Goal: Task Accomplishment & Management: Use online tool/utility

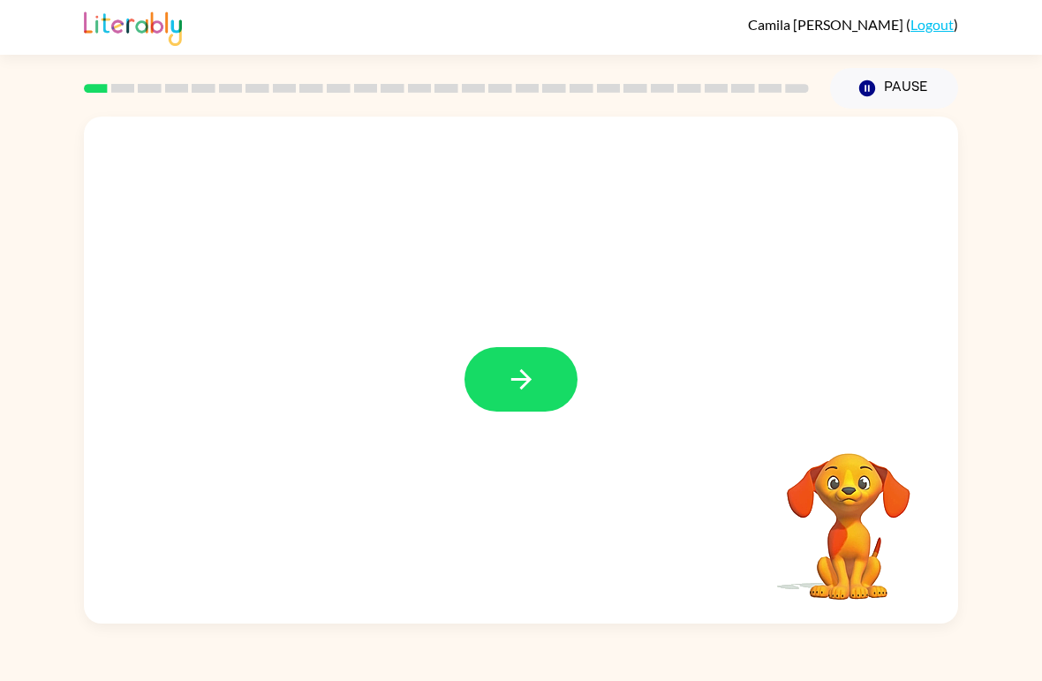
click at [555, 368] on button "button" at bounding box center [521, 379] width 113 height 64
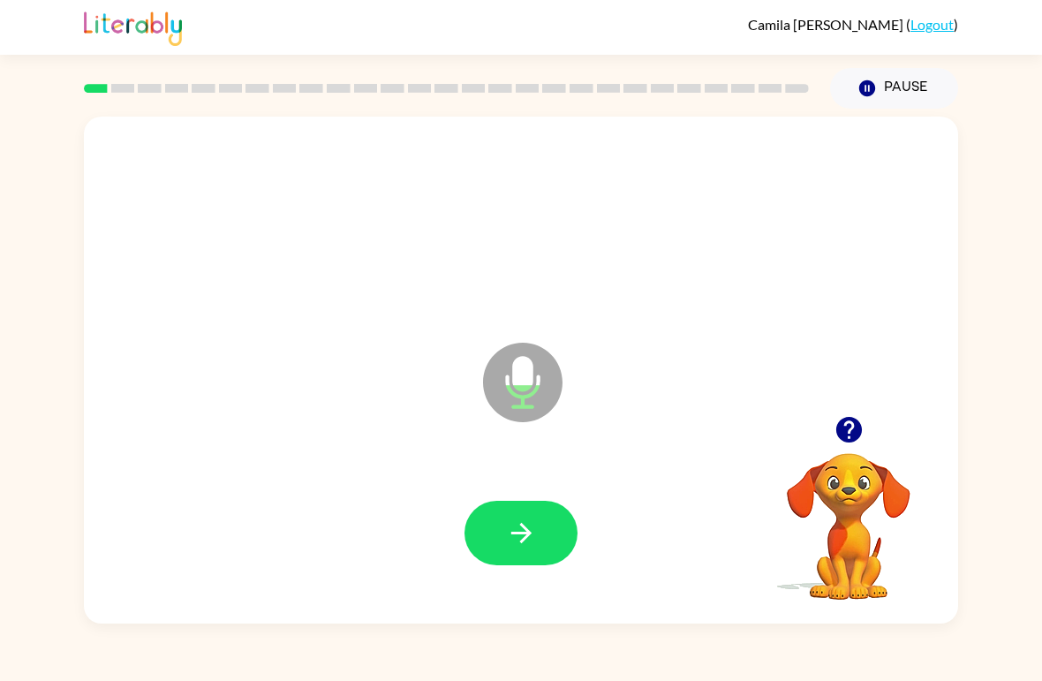
click at [551, 466] on icon "Microphone The Microphone is here when it is your turn to talk" at bounding box center [611, 404] width 265 height 133
click at [513, 540] on icon "button" at bounding box center [521, 533] width 31 height 31
click at [550, 550] on button "button" at bounding box center [521, 533] width 113 height 64
click at [550, 529] on button "button" at bounding box center [521, 533] width 113 height 64
click at [541, 548] on button "button" at bounding box center [521, 533] width 113 height 64
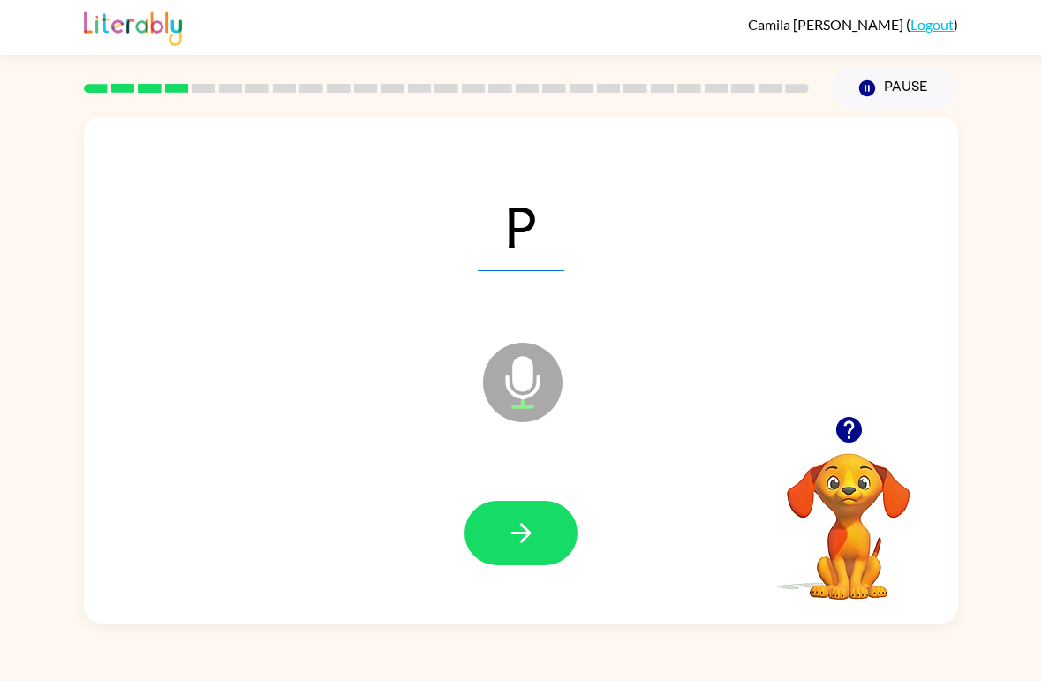
click at [551, 547] on button "button" at bounding box center [521, 533] width 113 height 64
click at [531, 557] on button "button" at bounding box center [521, 533] width 113 height 64
click at [550, 528] on button "button" at bounding box center [521, 533] width 113 height 64
click at [541, 558] on button "button" at bounding box center [521, 533] width 113 height 64
click at [550, 551] on button "button" at bounding box center [521, 533] width 113 height 64
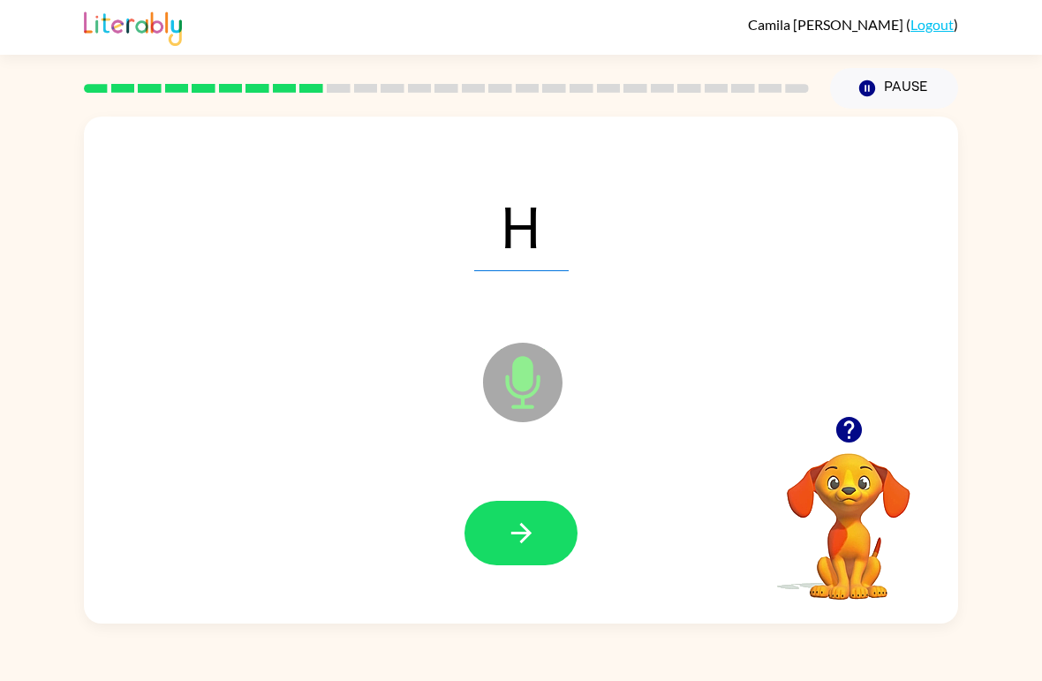
click at [534, 535] on icon "button" at bounding box center [521, 533] width 31 height 31
click at [545, 534] on button "button" at bounding box center [521, 533] width 113 height 64
click at [510, 541] on icon "button" at bounding box center [521, 533] width 31 height 31
click at [544, 549] on button "button" at bounding box center [521, 533] width 113 height 64
click at [528, 549] on icon "button" at bounding box center [521, 533] width 31 height 31
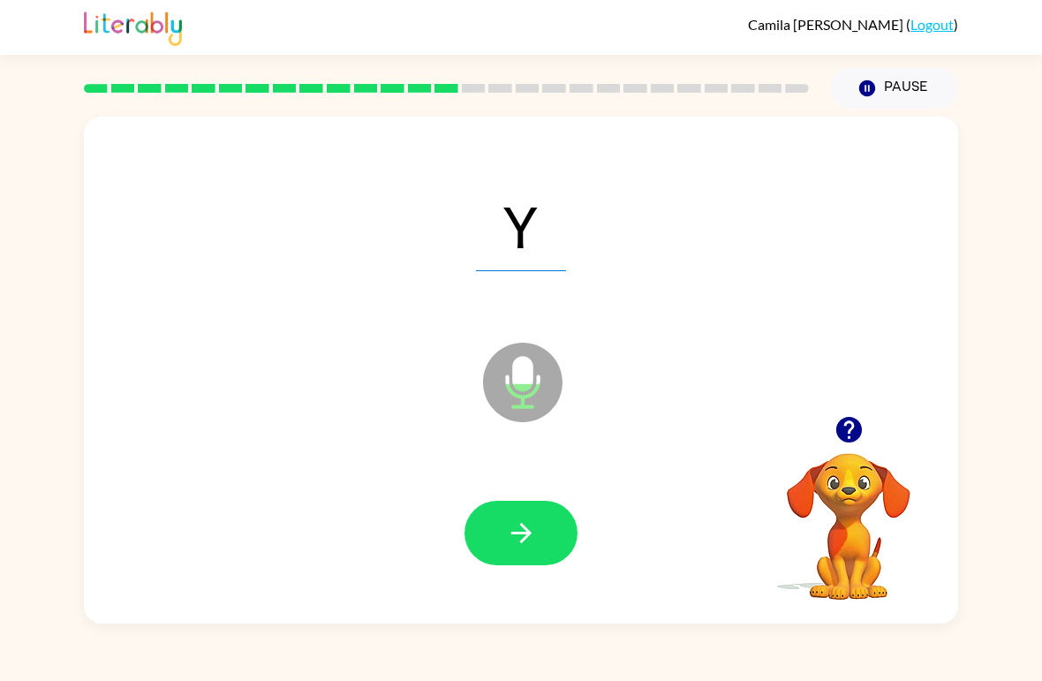
click at [546, 545] on button "button" at bounding box center [521, 533] width 113 height 64
click at [500, 533] on button "button" at bounding box center [521, 533] width 113 height 64
click at [560, 531] on button "button" at bounding box center [521, 533] width 113 height 64
click at [547, 549] on button "button" at bounding box center [521, 533] width 113 height 64
click at [538, 561] on button "button" at bounding box center [521, 533] width 113 height 64
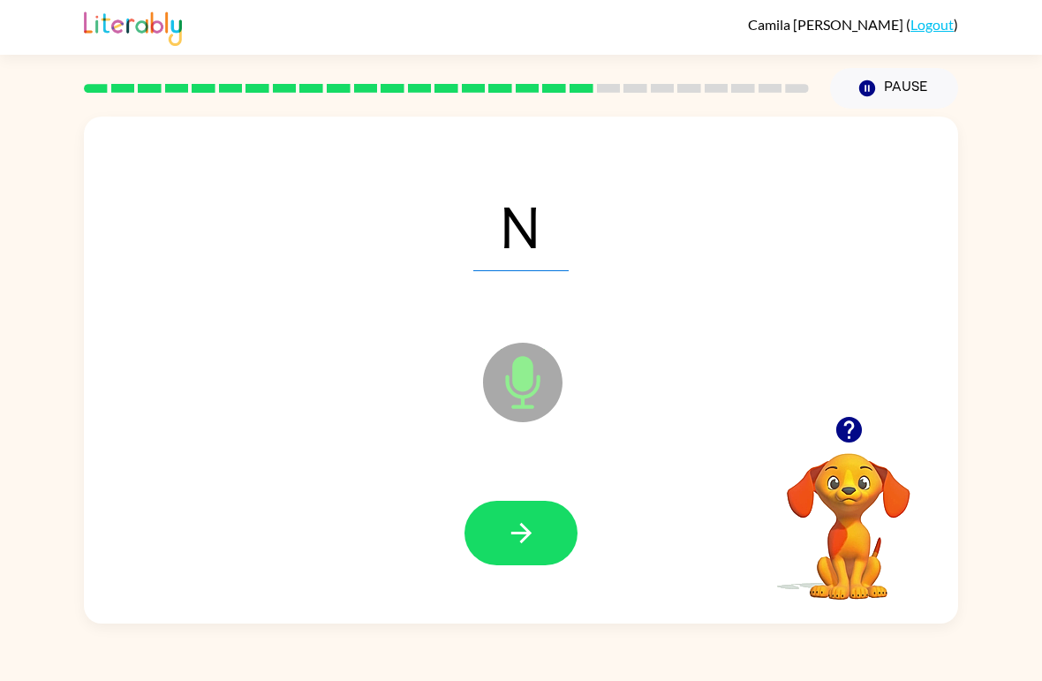
click at [524, 565] on button "button" at bounding box center [521, 533] width 113 height 64
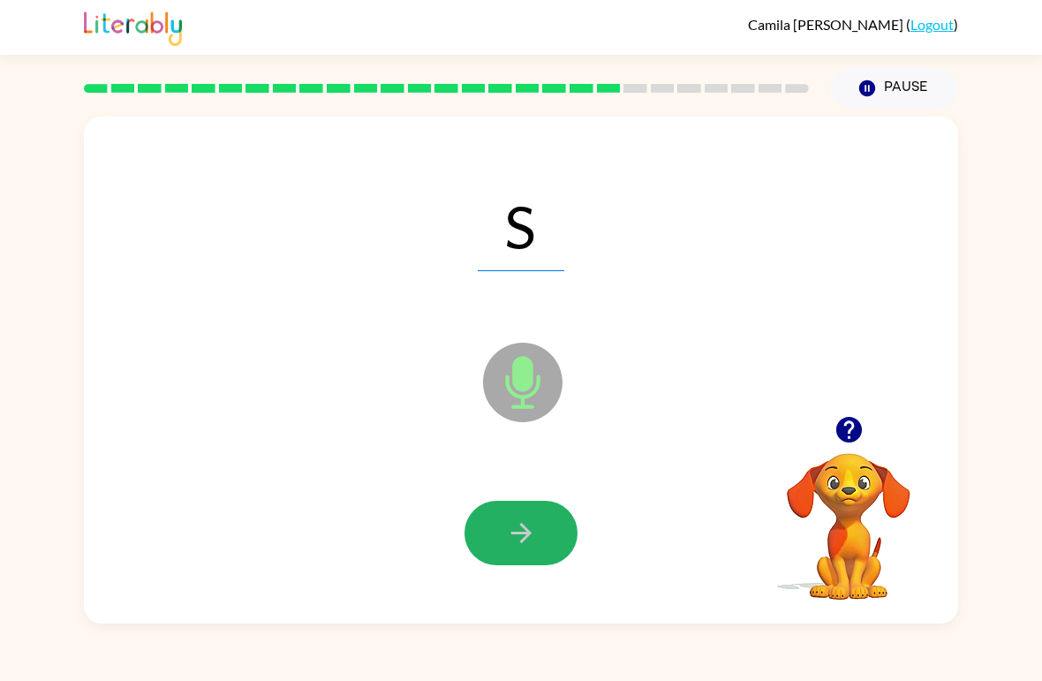
click at [550, 542] on button "button" at bounding box center [521, 533] width 113 height 64
click at [547, 536] on button "button" at bounding box center [521, 533] width 113 height 64
click at [547, 542] on button "button" at bounding box center [521, 533] width 113 height 64
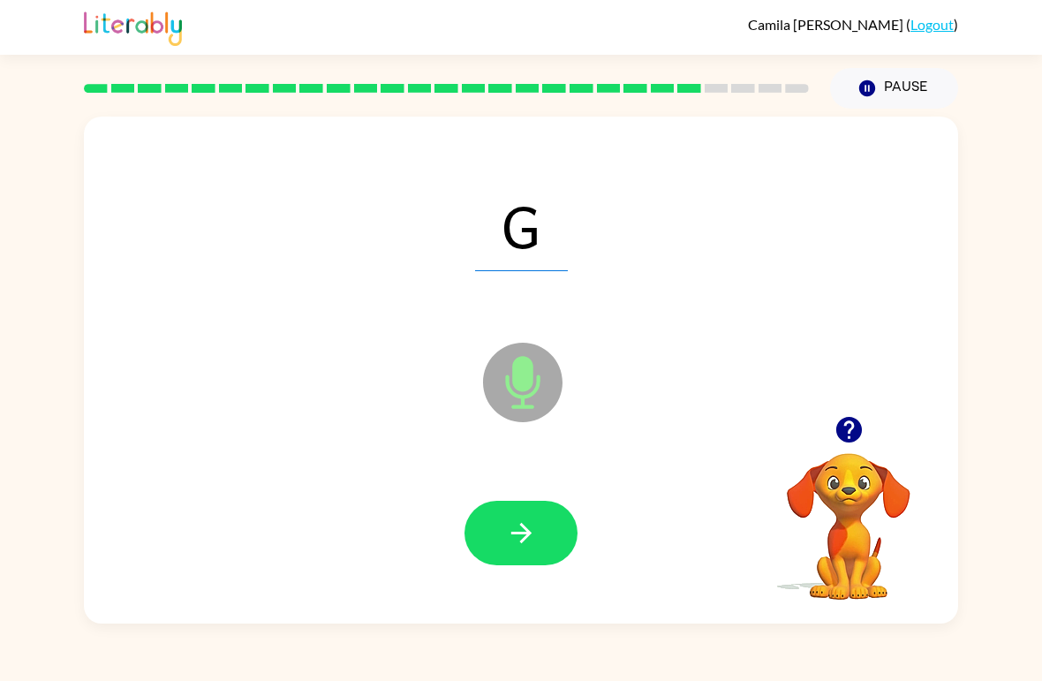
click at [534, 542] on icon "button" at bounding box center [521, 533] width 31 height 31
click at [542, 547] on button "button" at bounding box center [521, 533] width 113 height 64
click at [545, 553] on button "button" at bounding box center [521, 533] width 113 height 64
click at [557, 532] on button "button" at bounding box center [521, 533] width 113 height 64
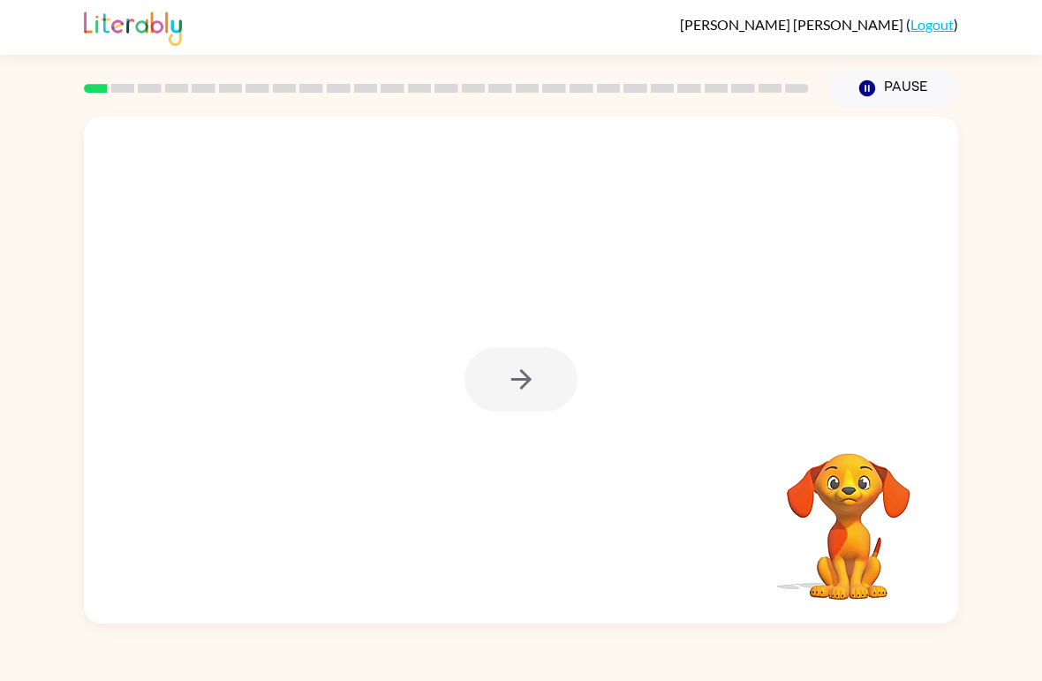
click at [527, 367] on div at bounding box center [521, 379] width 113 height 64
click at [536, 386] on div at bounding box center [521, 379] width 113 height 64
click at [539, 379] on div at bounding box center [521, 379] width 113 height 64
click at [535, 377] on div at bounding box center [521, 379] width 113 height 64
click at [512, 397] on button "button" at bounding box center [521, 379] width 113 height 64
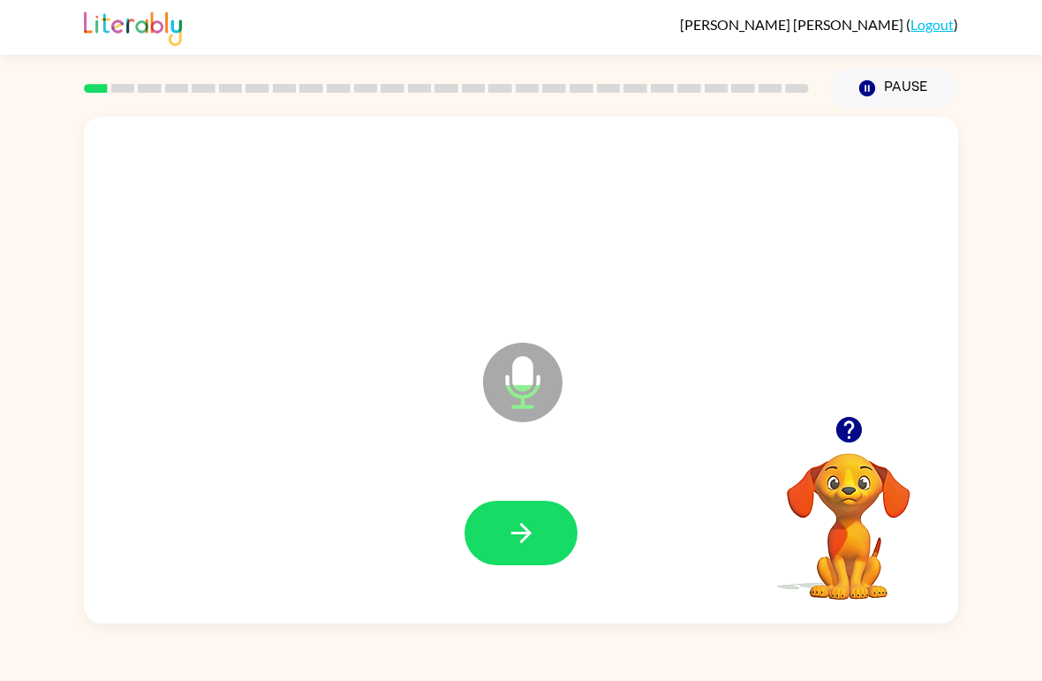
click at [540, 534] on button "button" at bounding box center [521, 533] width 113 height 64
click at [538, 541] on button "button" at bounding box center [521, 533] width 113 height 64
click at [542, 542] on button "button" at bounding box center [521, 533] width 113 height 64
click at [556, 538] on button "button" at bounding box center [521, 533] width 113 height 64
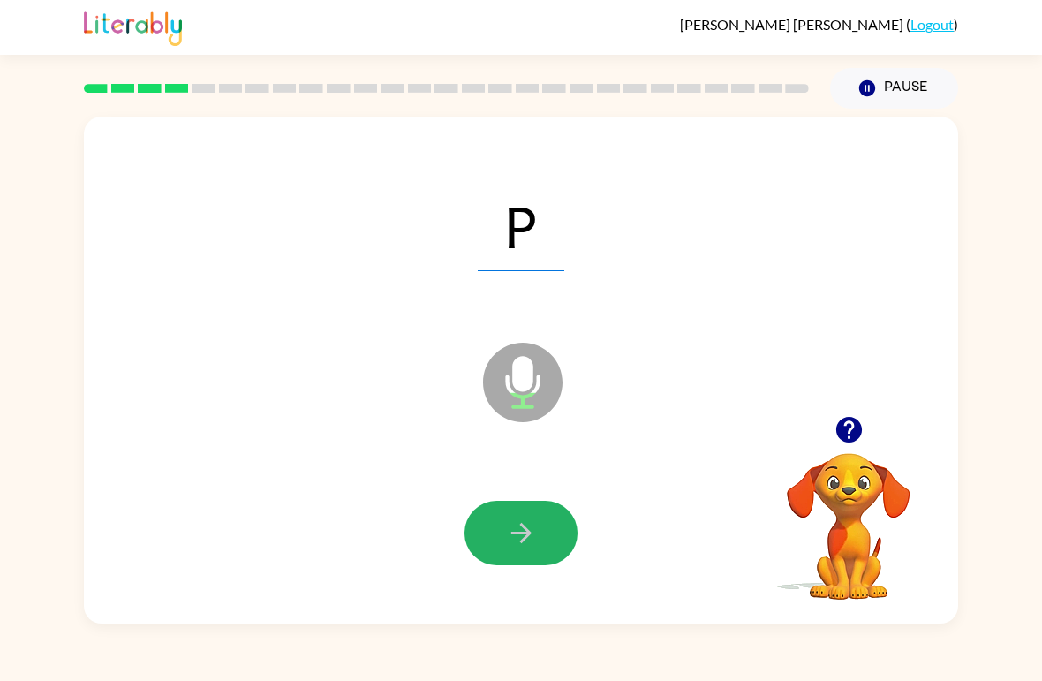
click at [551, 520] on button "button" at bounding box center [521, 533] width 113 height 64
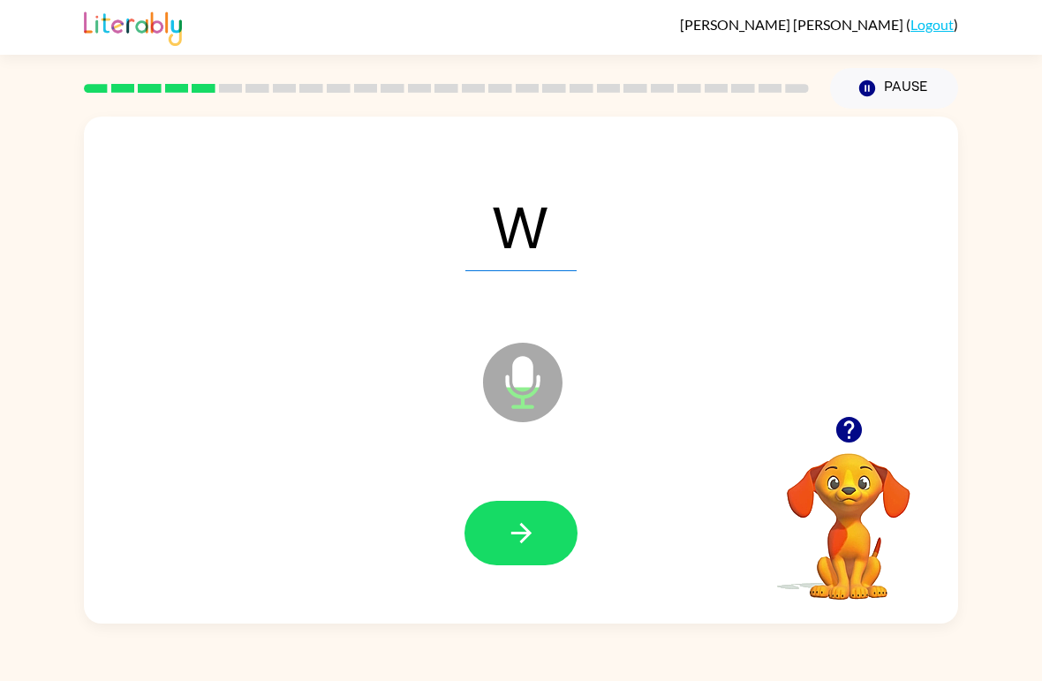
click at [553, 517] on button "button" at bounding box center [521, 533] width 113 height 64
click at [537, 545] on button "button" at bounding box center [521, 533] width 113 height 64
click at [514, 532] on icon "button" at bounding box center [521, 533] width 31 height 31
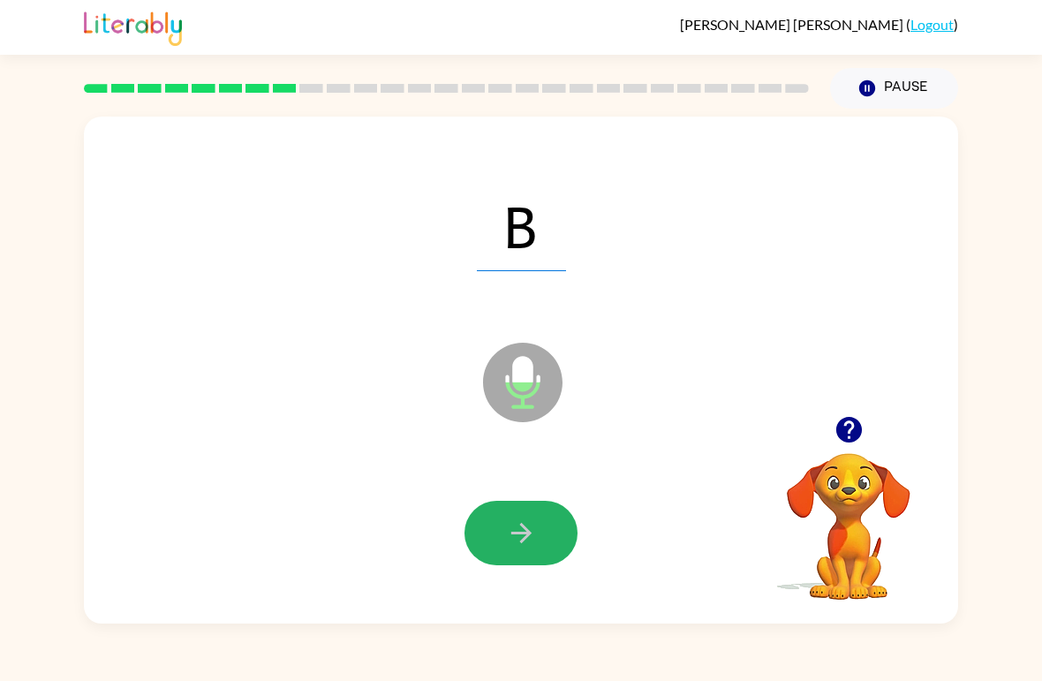
click at [551, 514] on button "button" at bounding box center [521, 533] width 113 height 64
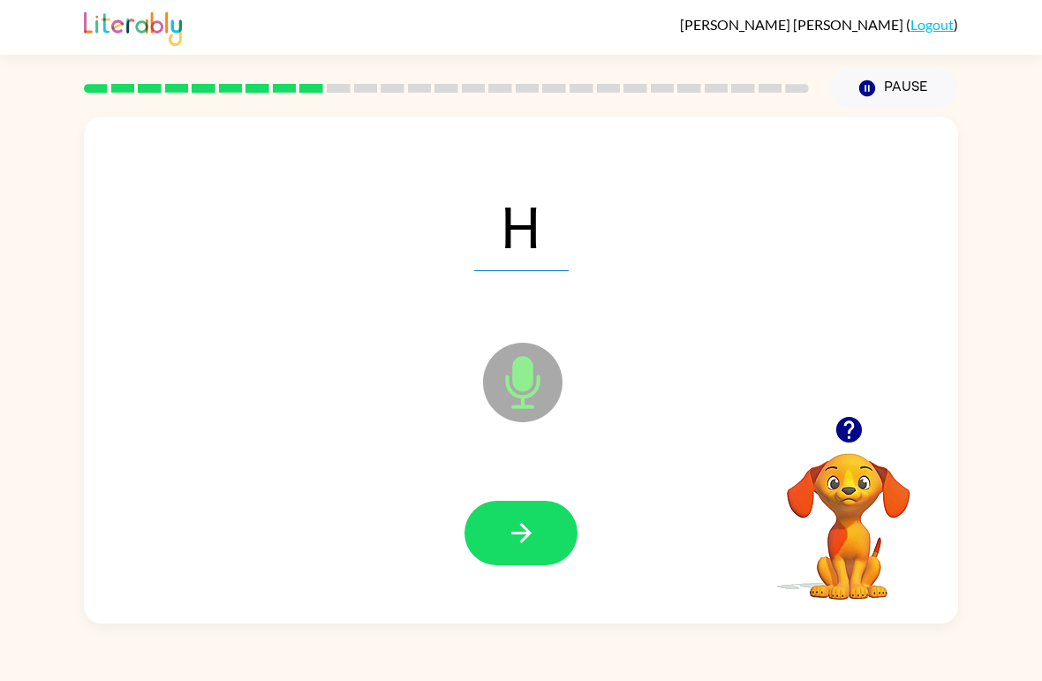
click at [526, 545] on icon "button" at bounding box center [521, 533] width 31 height 31
click at [5, 508] on div "O Microphone The Microphone is here when it is your turn to talk Your browser m…" at bounding box center [521, 366] width 1042 height 515
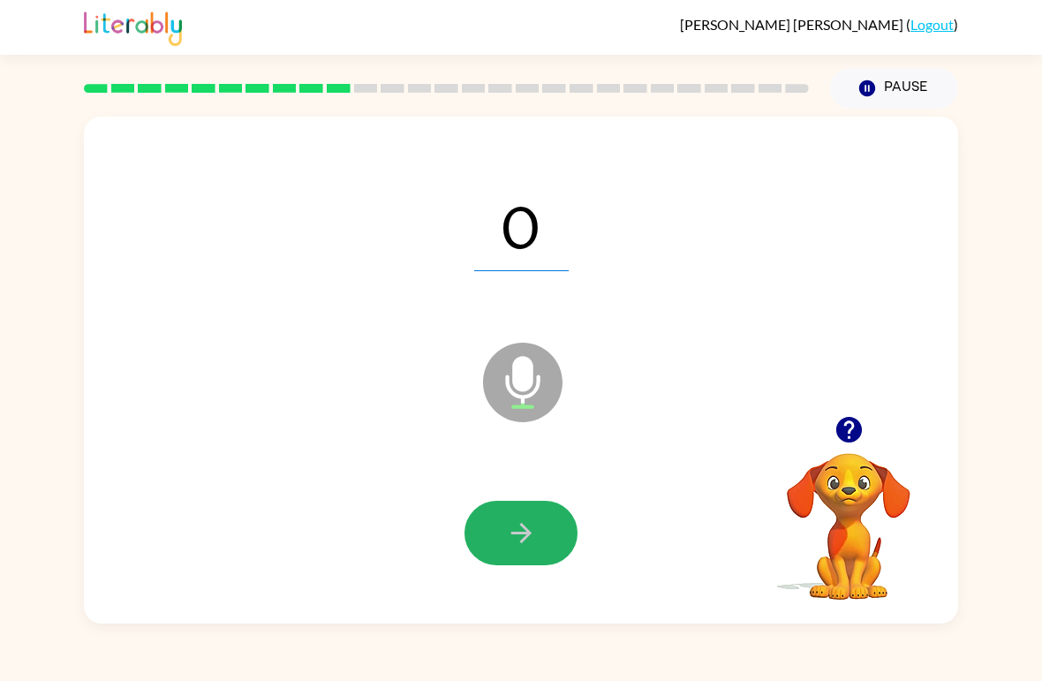
click at [542, 542] on button "button" at bounding box center [521, 533] width 113 height 64
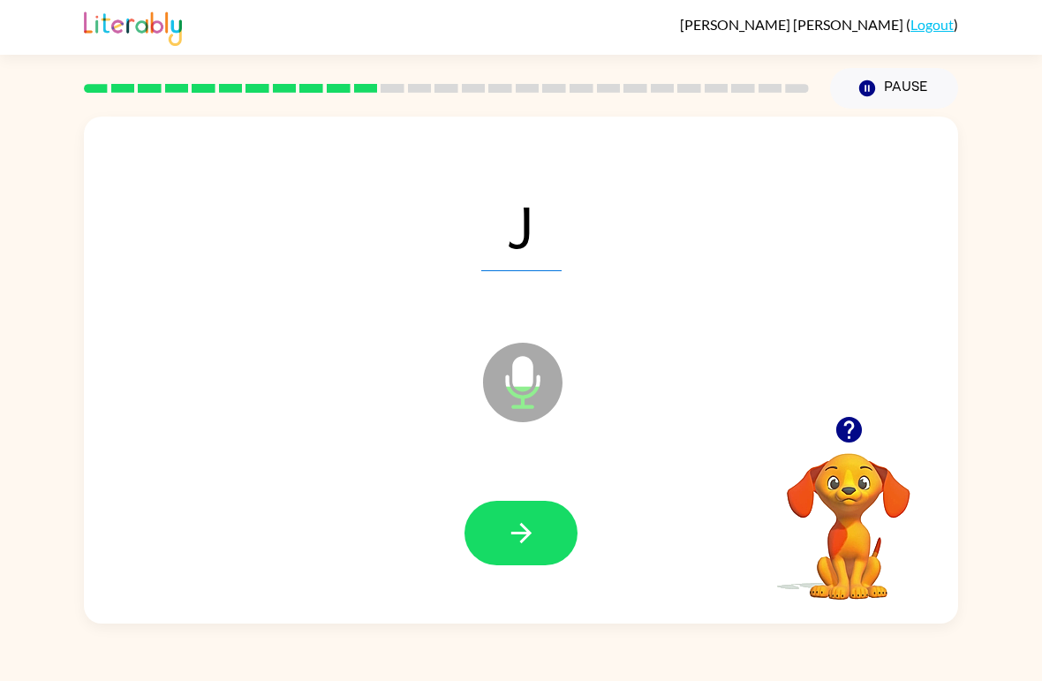
click at [567, 533] on button "button" at bounding box center [521, 533] width 113 height 64
click at [537, 542] on button "button" at bounding box center [521, 533] width 113 height 64
click at [551, 533] on button "button" at bounding box center [521, 533] width 113 height 64
click at [516, 538] on icon "button" at bounding box center [521, 533] width 31 height 31
click at [531, 541] on icon "button" at bounding box center [521, 533] width 31 height 31
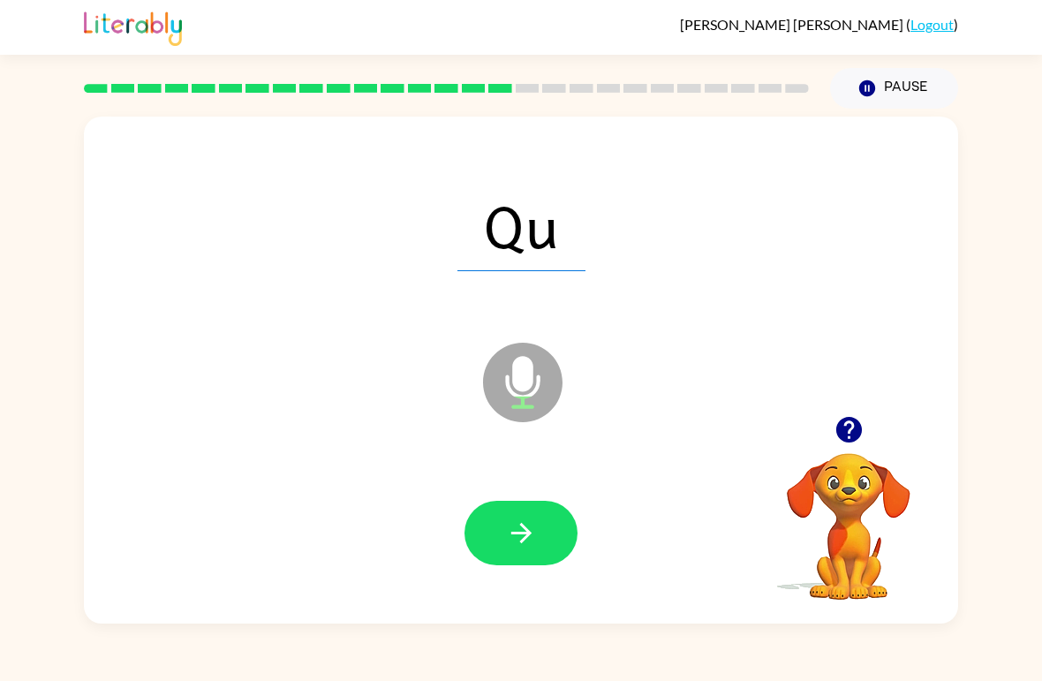
click at [563, 524] on button "button" at bounding box center [521, 533] width 113 height 64
click at [520, 538] on icon "button" at bounding box center [521, 533] width 31 height 31
click at [534, 536] on icon "button" at bounding box center [521, 533] width 31 height 31
click at [520, 531] on icon "button" at bounding box center [521, 533] width 31 height 31
click at [551, 541] on button "button" at bounding box center [521, 533] width 113 height 64
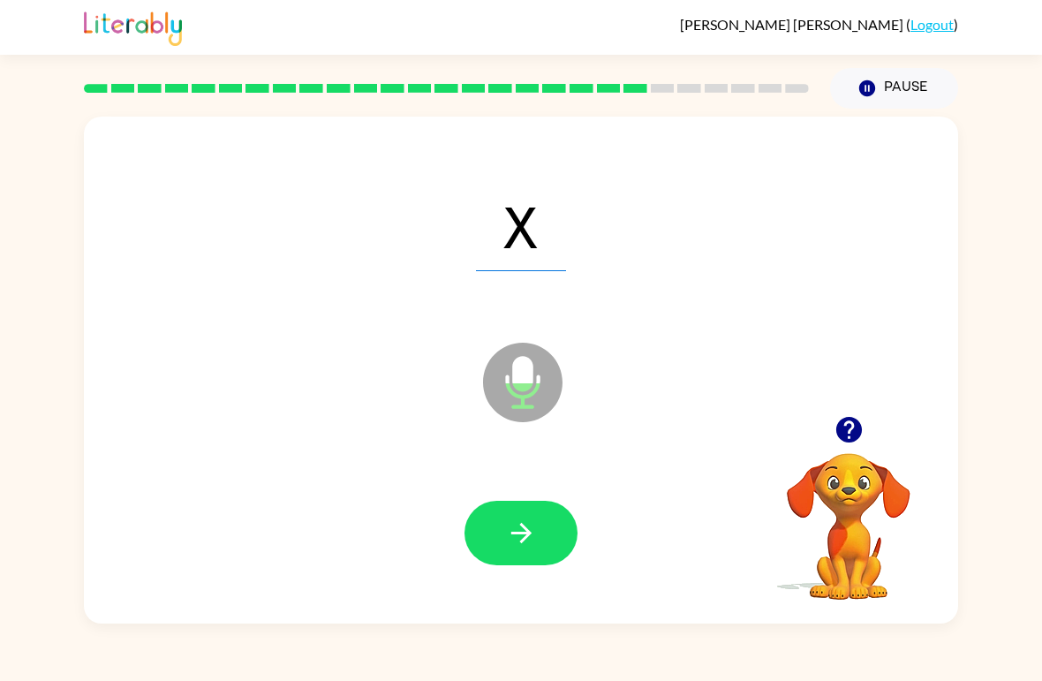
click at [522, 543] on icon "button" at bounding box center [521, 533] width 20 height 20
click at [541, 536] on button "button" at bounding box center [521, 533] width 113 height 64
click at [539, 590] on div at bounding box center [521, 534] width 839 height 146
click at [530, 535] on icon "button" at bounding box center [521, 533] width 20 height 20
click at [531, 536] on icon "button" at bounding box center [521, 533] width 31 height 31
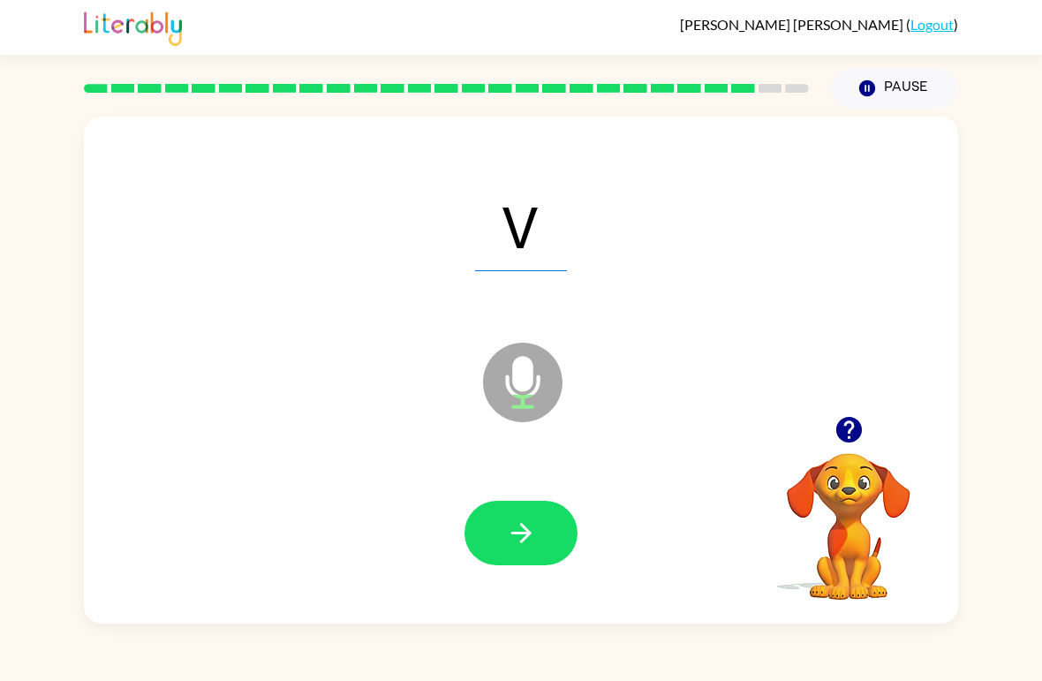
click at [520, 539] on icon "button" at bounding box center [521, 533] width 31 height 31
click at [517, 503] on button "button" at bounding box center [521, 533] width 113 height 64
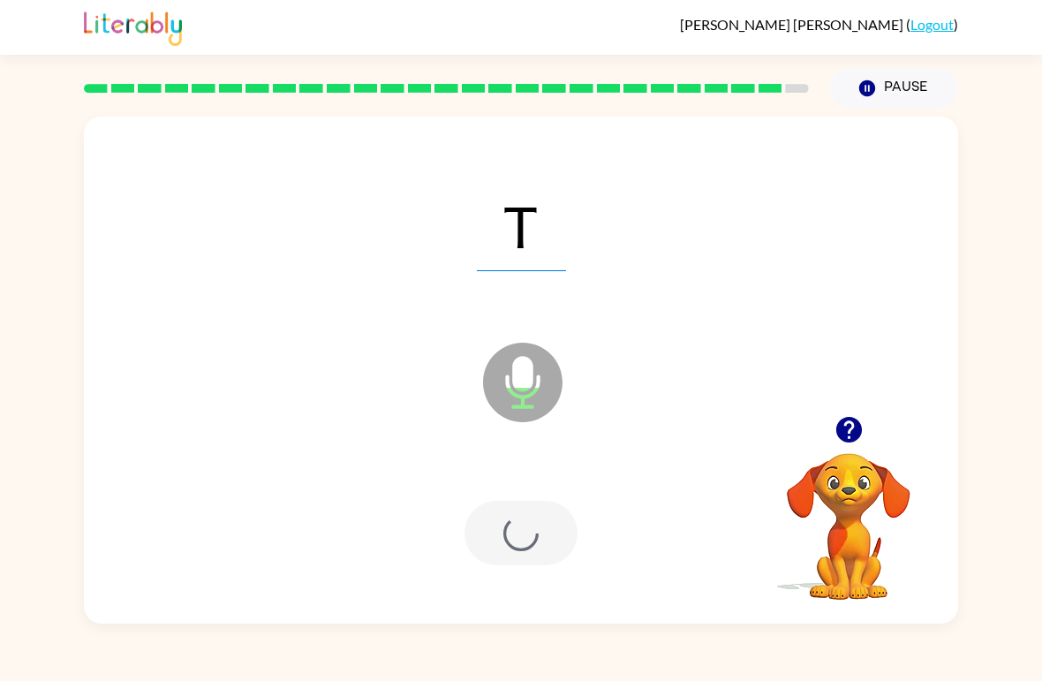
click at [547, 516] on div at bounding box center [521, 533] width 113 height 64
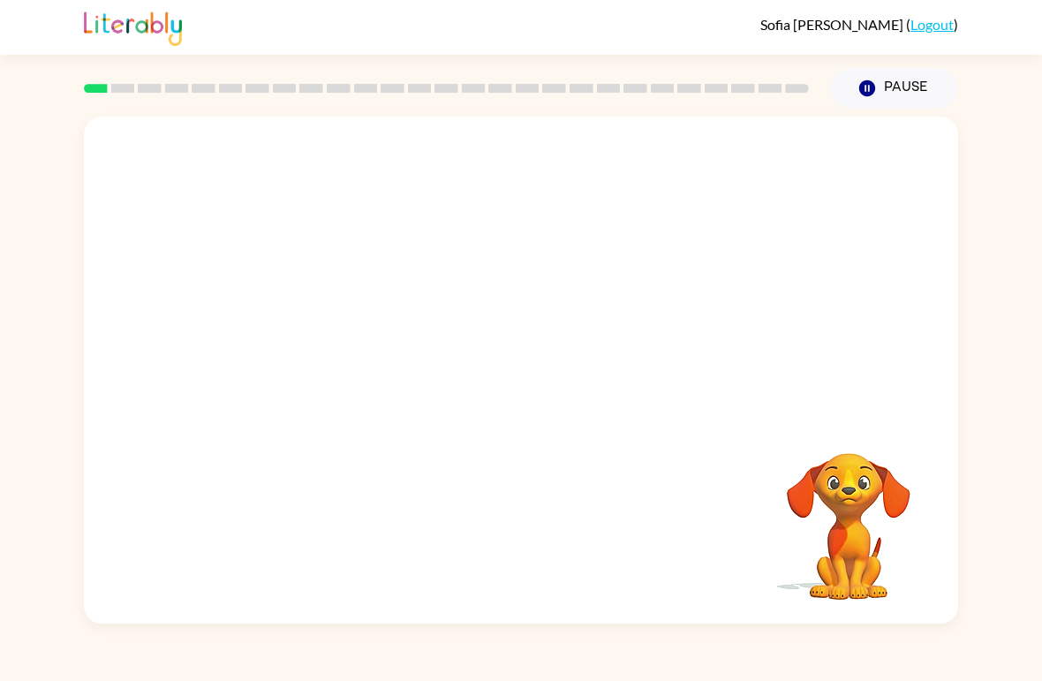
click at [80, 593] on div "Your browser must support playing .mp4 files to use Literably. Please try using…" at bounding box center [521, 366] width 1042 height 515
click at [526, 377] on div at bounding box center [521, 379] width 113 height 64
click at [523, 369] on div at bounding box center [521, 379] width 113 height 64
click at [533, 385] on div at bounding box center [521, 379] width 113 height 64
click at [534, 376] on icon "button" at bounding box center [521, 379] width 31 height 31
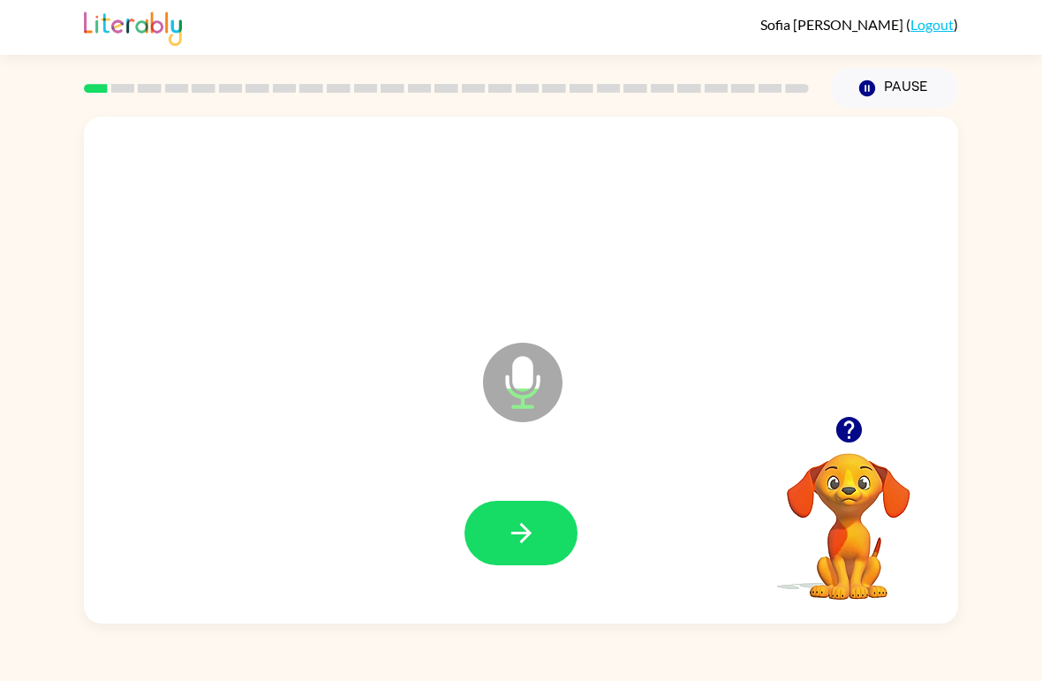
click at [522, 562] on button "button" at bounding box center [521, 533] width 113 height 64
click at [515, 549] on icon "button" at bounding box center [521, 533] width 31 height 31
click at [517, 546] on icon "button" at bounding box center [521, 533] width 31 height 31
click at [517, 527] on icon "button" at bounding box center [521, 533] width 31 height 31
click at [540, 521] on button "button" at bounding box center [521, 533] width 113 height 64
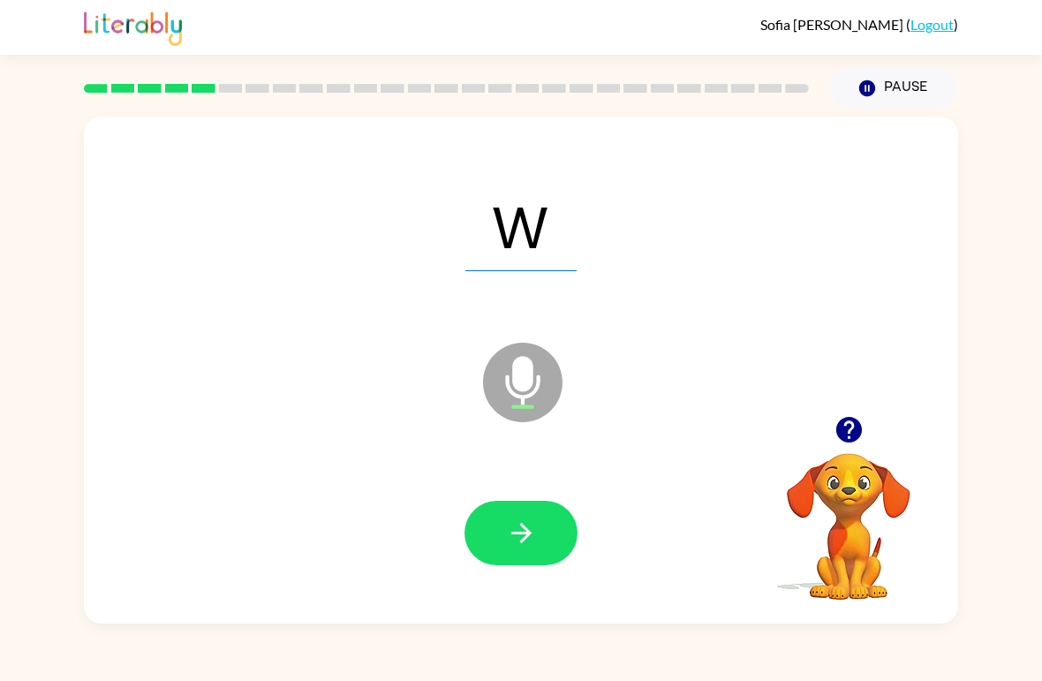
click at [527, 542] on icon "button" at bounding box center [521, 533] width 31 height 31
click at [541, 532] on button "button" at bounding box center [521, 533] width 113 height 64
click at [542, 517] on button "button" at bounding box center [521, 533] width 113 height 64
click at [532, 530] on icon "button" at bounding box center [521, 533] width 31 height 31
click at [511, 547] on icon "button" at bounding box center [521, 533] width 31 height 31
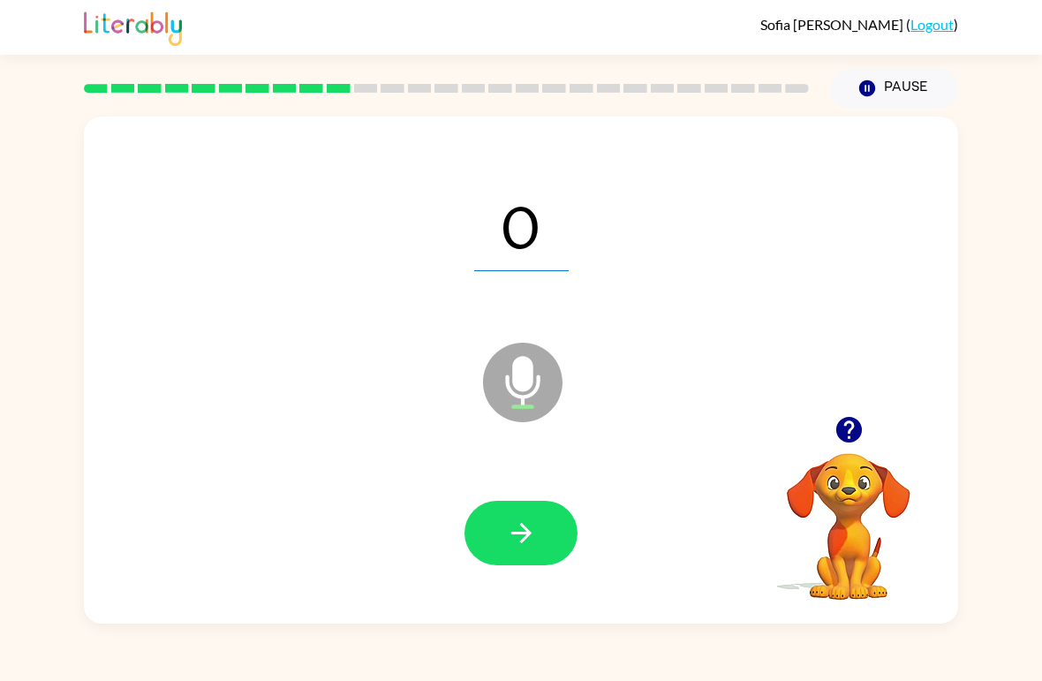
click at [518, 536] on icon "button" at bounding box center [521, 533] width 31 height 31
click at [537, 537] on button "button" at bounding box center [521, 533] width 113 height 64
click at [563, 521] on button "button" at bounding box center [521, 533] width 113 height 64
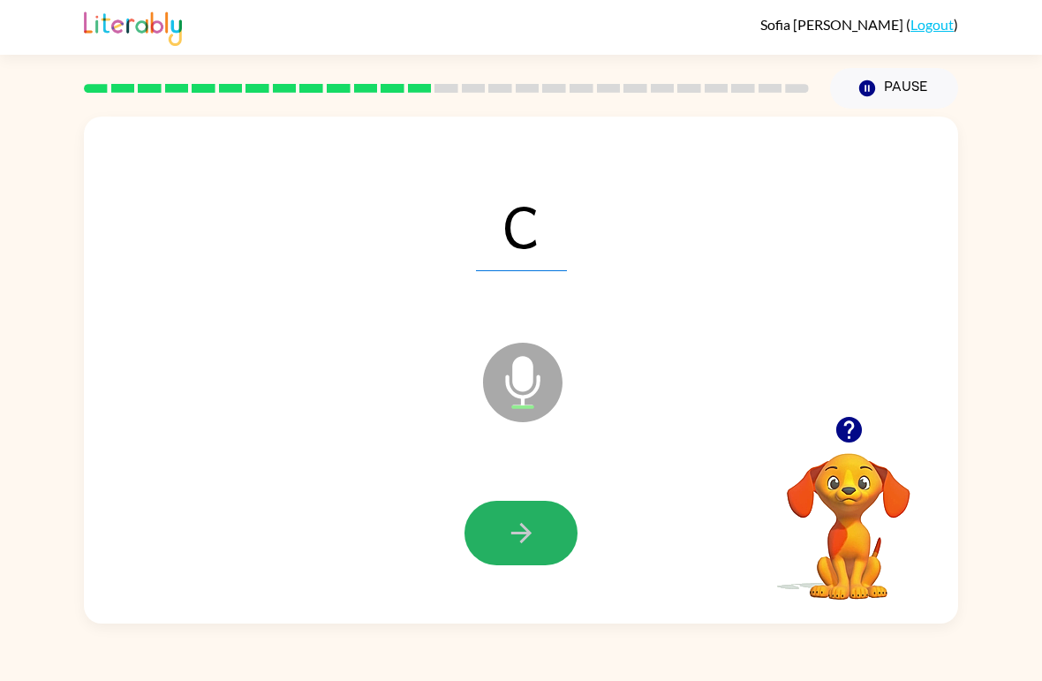
click at [536, 526] on icon "button" at bounding box center [521, 533] width 31 height 31
click at [525, 534] on icon "button" at bounding box center [521, 533] width 20 height 20
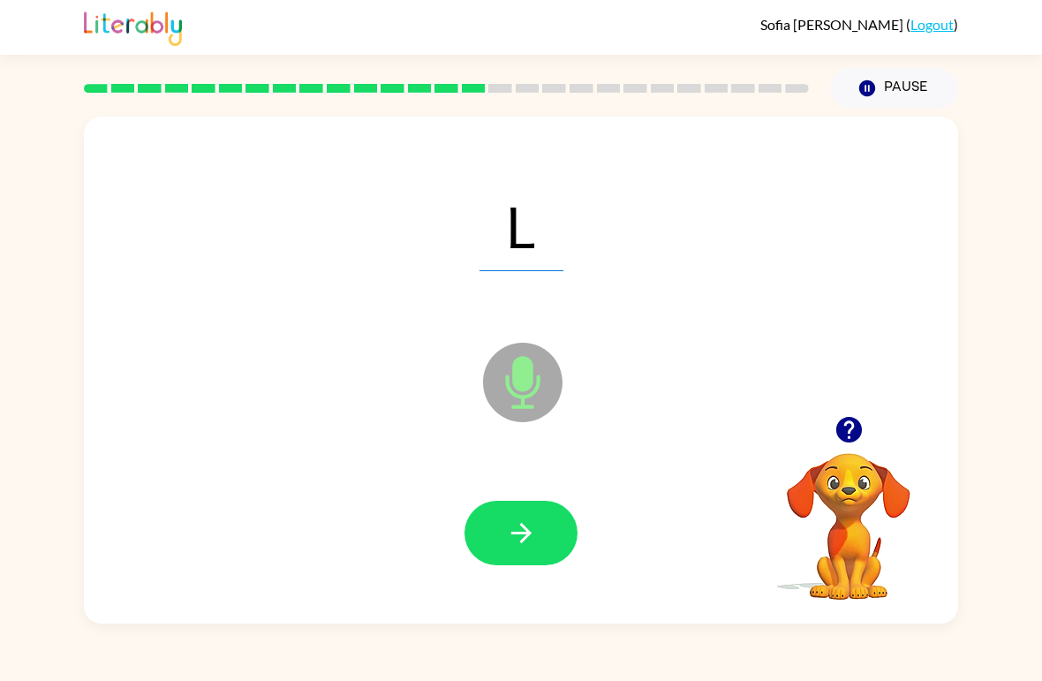
click at [526, 545] on icon "button" at bounding box center [521, 533] width 31 height 31
click at [550, 534] on button "button" at bounding box center [521, 533] width 113 height 64
click at [552, 542] on button "button" at bounding box center [521, 533] width 113 height 64
click at [534, 532] on icon "button" at bounding box center [521, 533] width 31 height 31
click at [527, 545] on icon "button" at bounding box center [521, 533] width 31 height 31
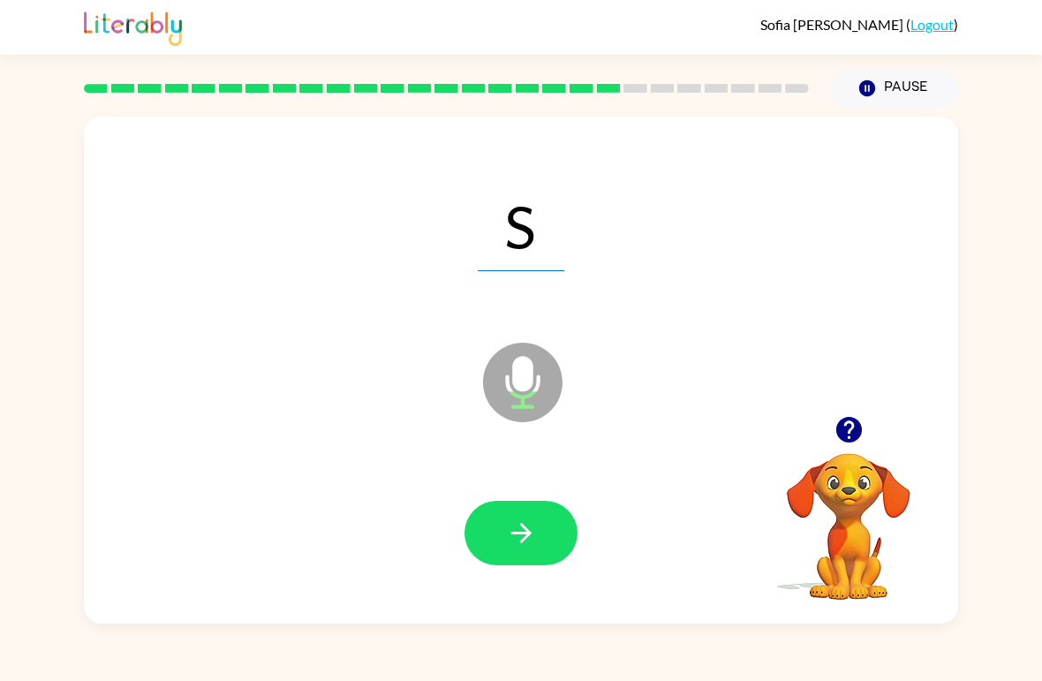
click at [523, 542] on icon "button" at bounding box center [521, 533] width 20 height 20
click at [538, 558] on button "button" at bounding box center [521, 533] width 113 height 64
click at [520, 515] on button "button" at bounding box center [521, 533] width 113 height 64
click at [542, 540] on button "button" at bounding box center [521, 533] width 113 height 64
click at [535, 556] on button "button" at bounding box center [521, 533] width 113 height 64
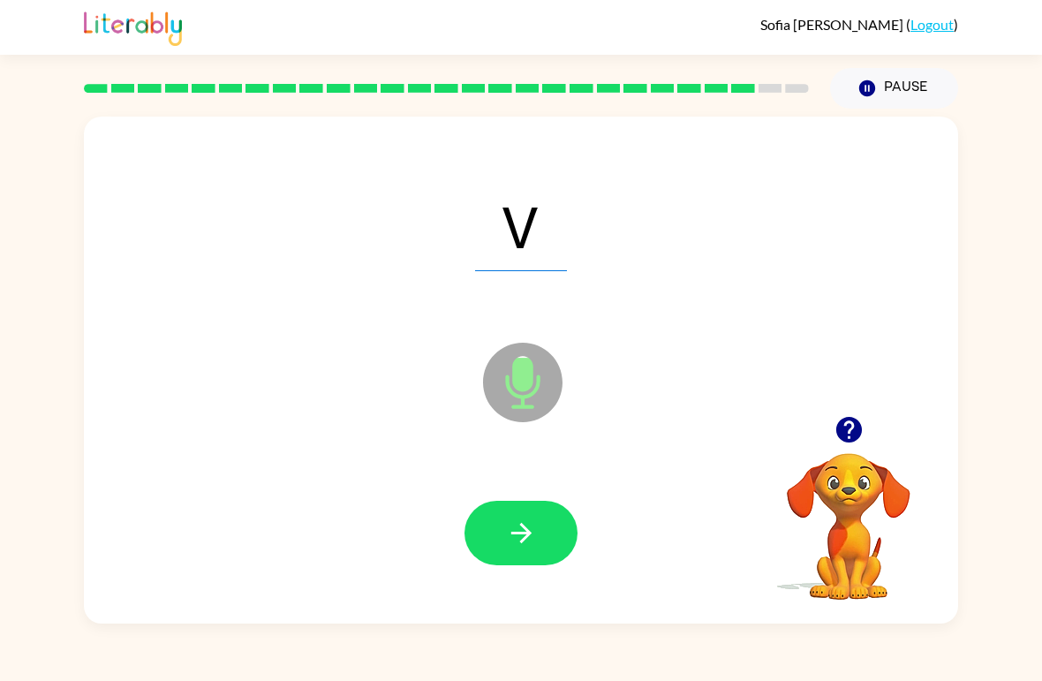
click at [532, 549] on icon "button" at bounding box center [521, 533] width 31 height 31
click at [530, 564] on button "button" at bounding box center [521, 533] width 113 height 64
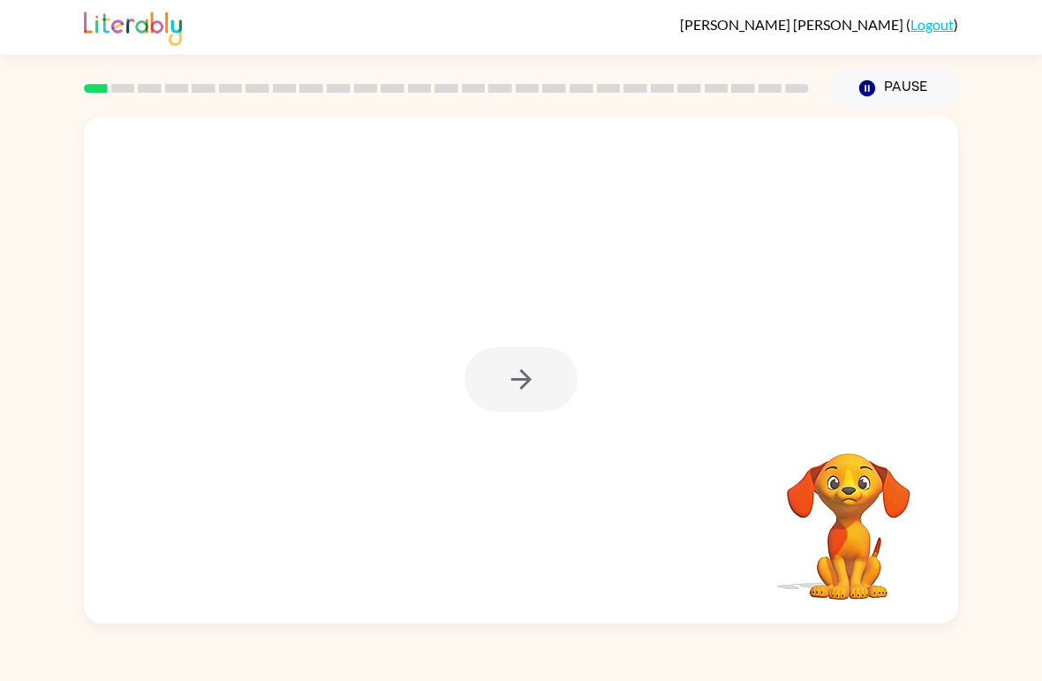
click at [504, 386] on div at bounding box center [521, 379] width 113 height 64
click at [519, 387] on div at bounding box center [521, 379] width 113 height 64
click at [534, 383] on icon "button" at bounding box center [521, 379] width 31 height 31
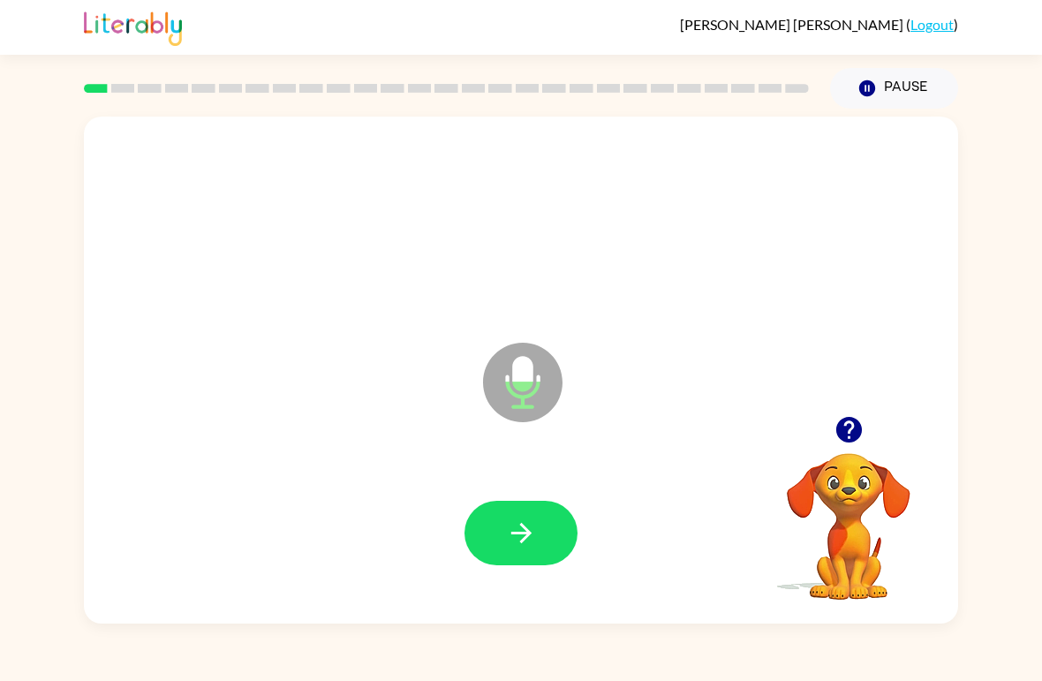
click at [512, 547] on icon "button" at bounding box center [521, 533] width 31 height 31
click at [526, 527] on icon "button" at bounding box center [521, 533] width 31 height 31
click at [534, 544] on icon "button" at bounding box center [521, 533] width 31 height 31
click at [536, 532] on icon "button" at bounding box center [521, 533] width 31 height 31
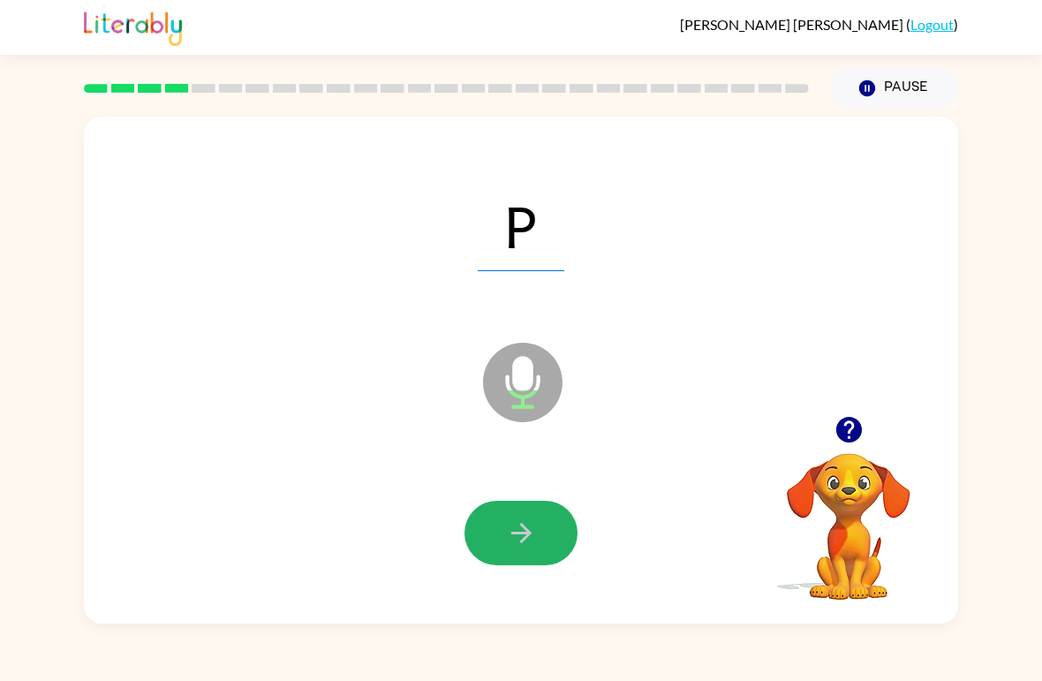
click at [566, 539] on button "button" at bounding box center [521, 533] width 113 height 64
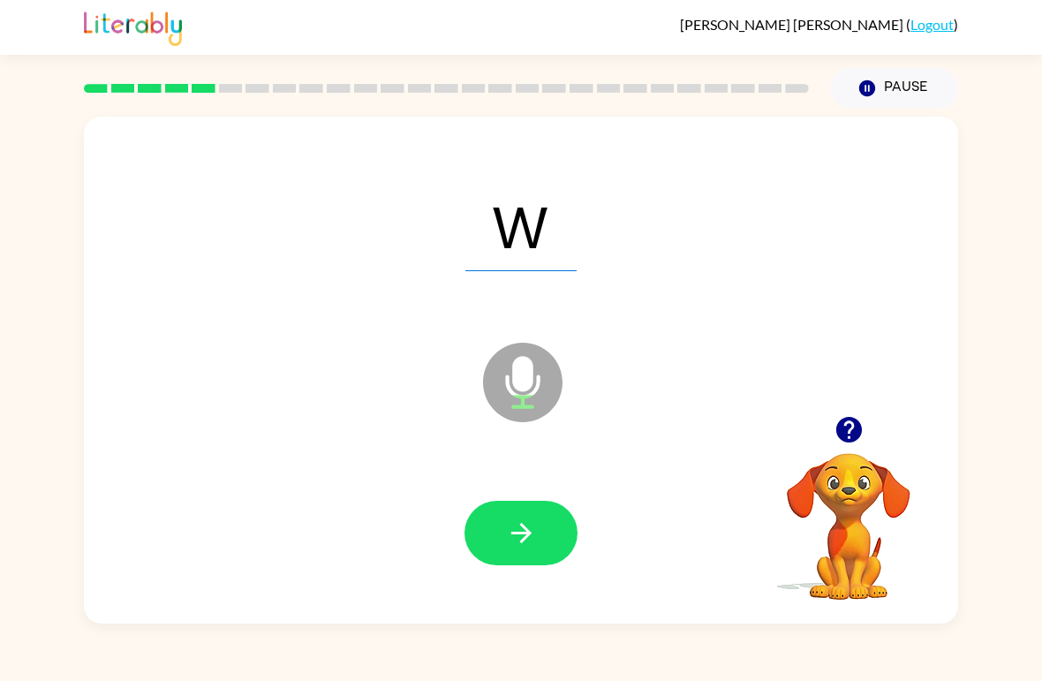
click at [510, 544] on icon "button" at bounding box center [521, 533] width 31 height 31
click at [490, 557] on button "button" at bounding box center [521, 533] width 113 height 64
click at [519, 541] on icon "button" at bounding box center [521, 533] width 31 height 31
click at [535, 550] on button "button" at bounding box center [521, 533] width 113 height 64
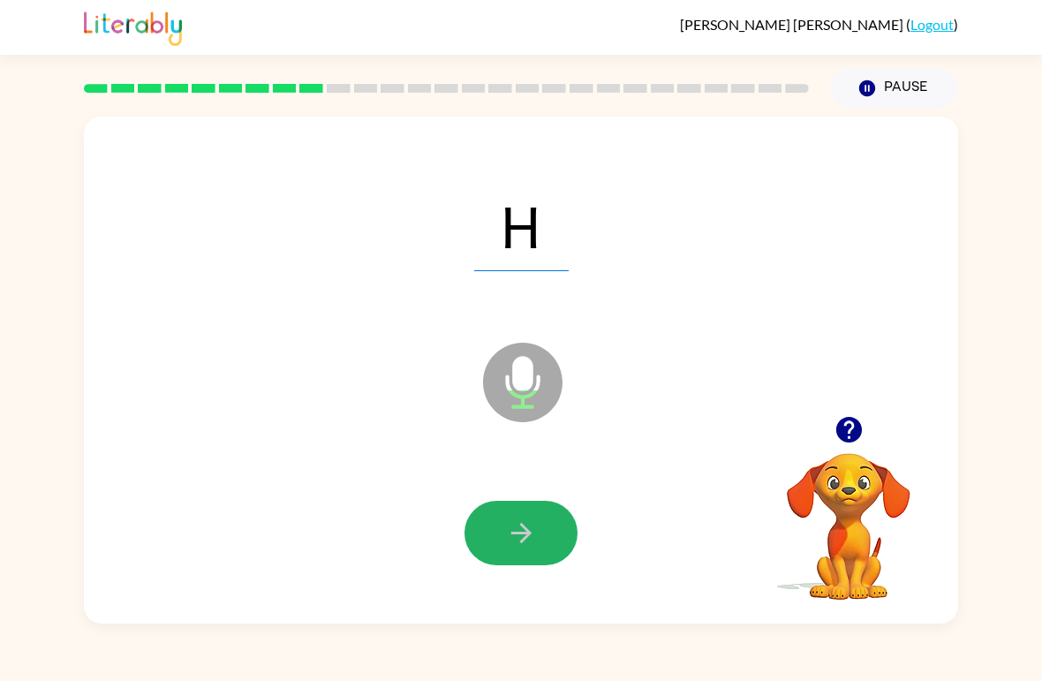
click at [550, 531] on button "button" at bounding box center [521, 533] width 113 height 64
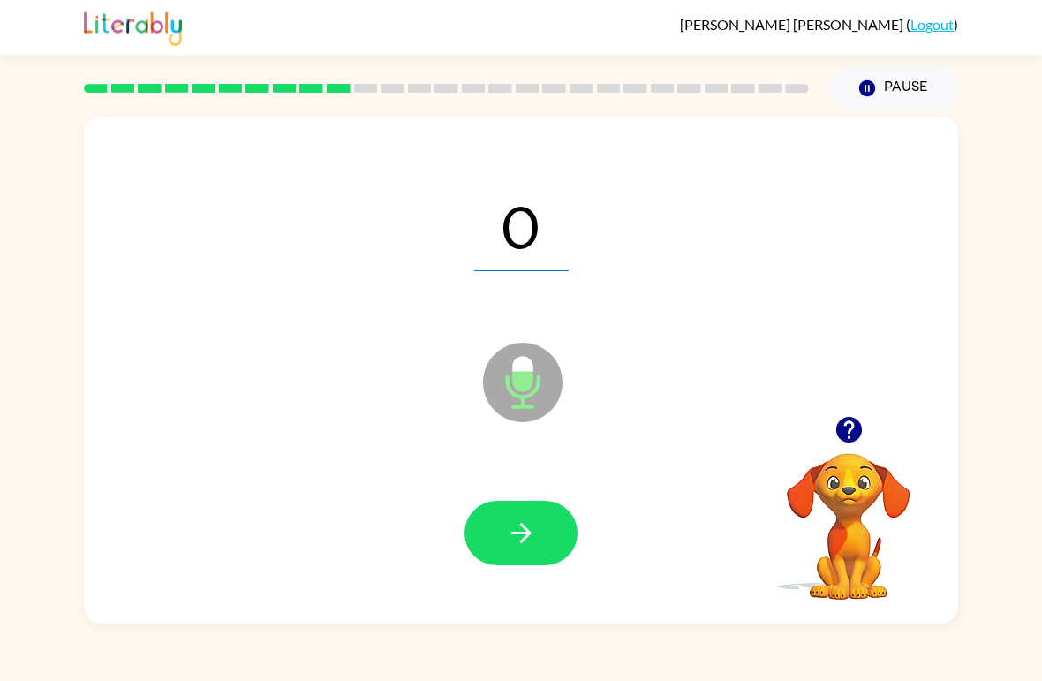
click at [520, 514] on button "button" at bounding box center [521, 533] width 113 height 64
click at [527, 524] on icon "button" at bounding box center [521, 533] width 31 height 31
click at [552, 519] on button "button" at bounding box center [521, 533] width 113 height 64
click at [552, 527] on button "button" at bounding box center [521, 533] width 113 height 64
click at [529, 541] on icon "button" at bounding box center [521, 533] width 31 height 31
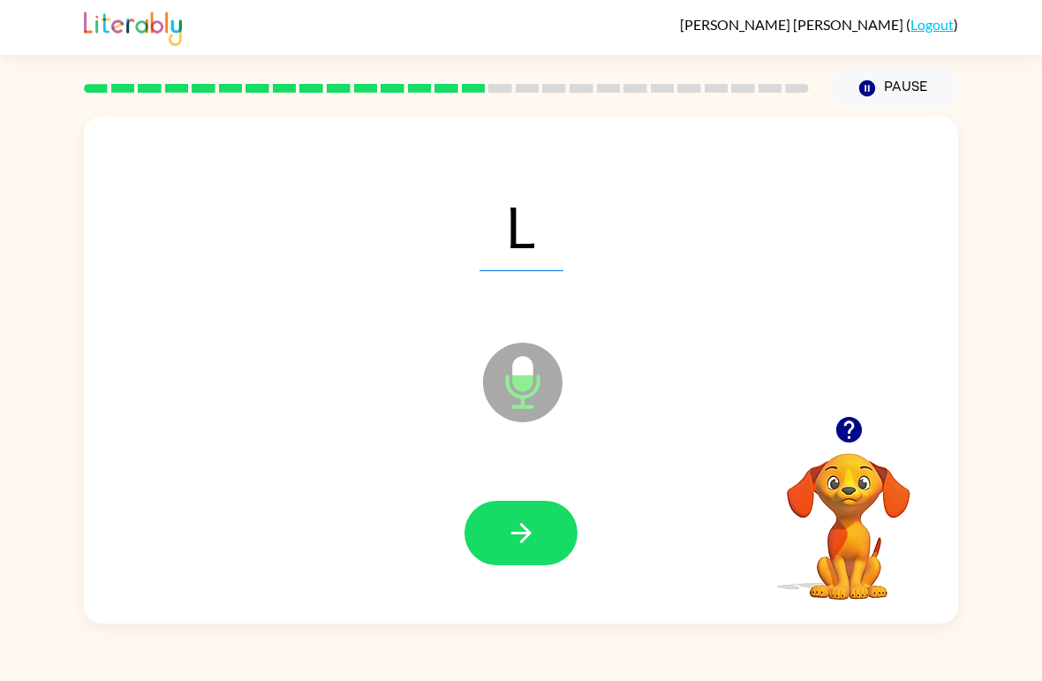
click at [531, 536] on icon "button" at bounding box center [521, 533] width 31 height 31
click at [530, 535] on div at bounding box center [521, 533] width 113 height 64
click at [541, 551] on button "button" at bounding box center [521, 533] width 113 height 64
click at [547, 521] on button "button" at bounding box center [521, 533] width 113 height 64
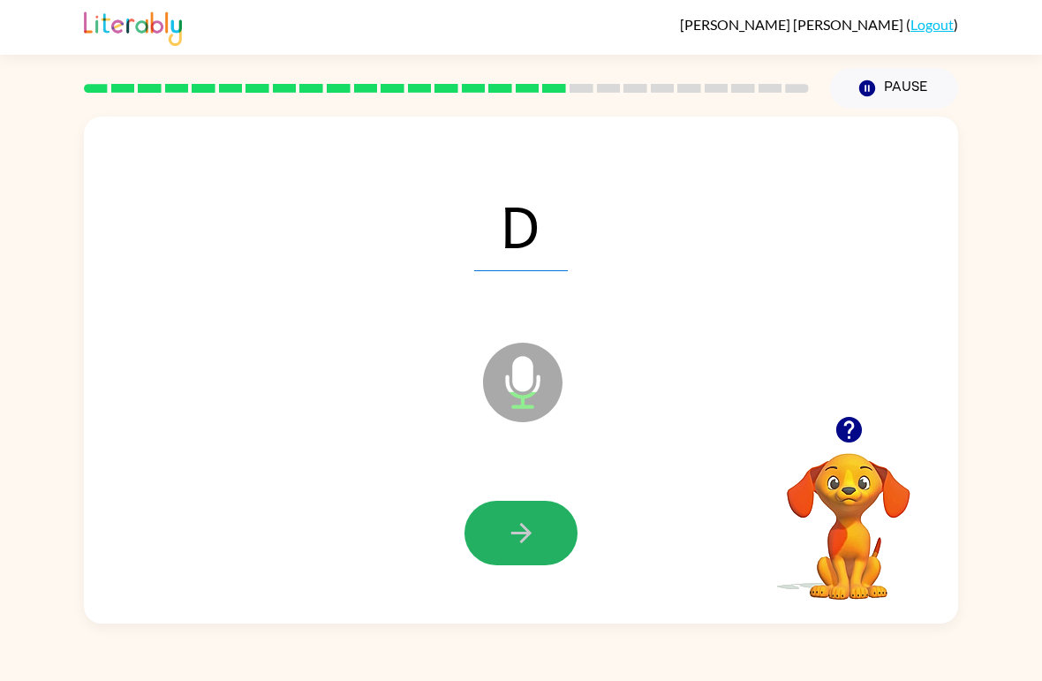
click at [553, 527] on button "button" at bounding box center [521, 533] width 113 height 64
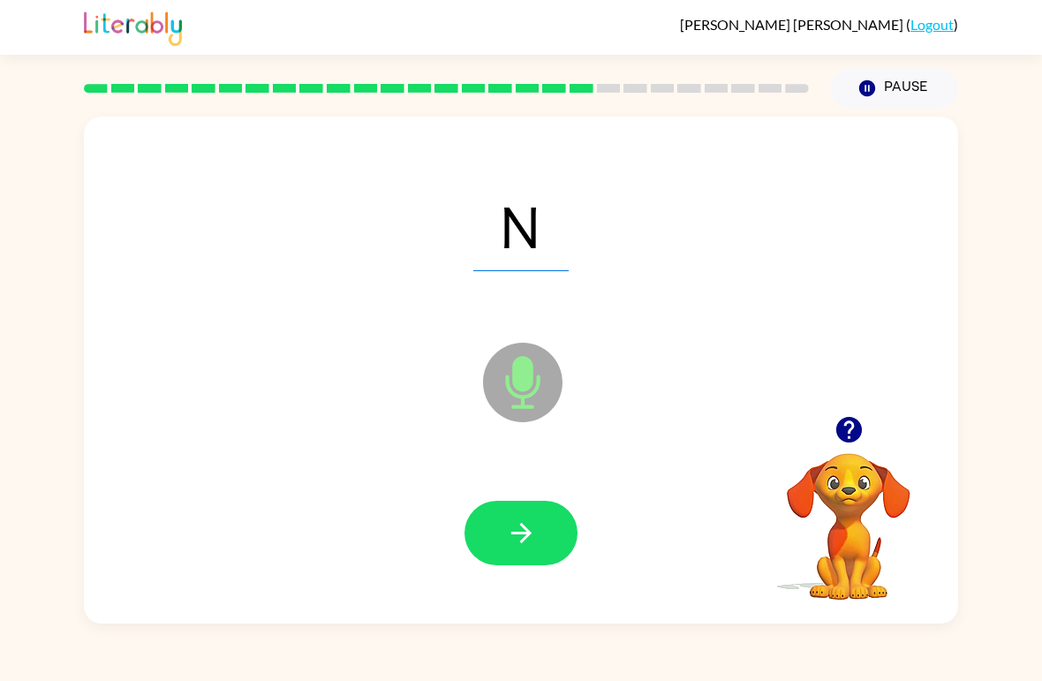
click at [532, 549] on icon "button" at bounding box center [521, 533] width 31 height 31
click at [514, 533] on icon "button" at bounding box center [521, 533] width 31 height 31
click at [527, 555] on button "button" at bounding box center [521, 533] width 113 height 64
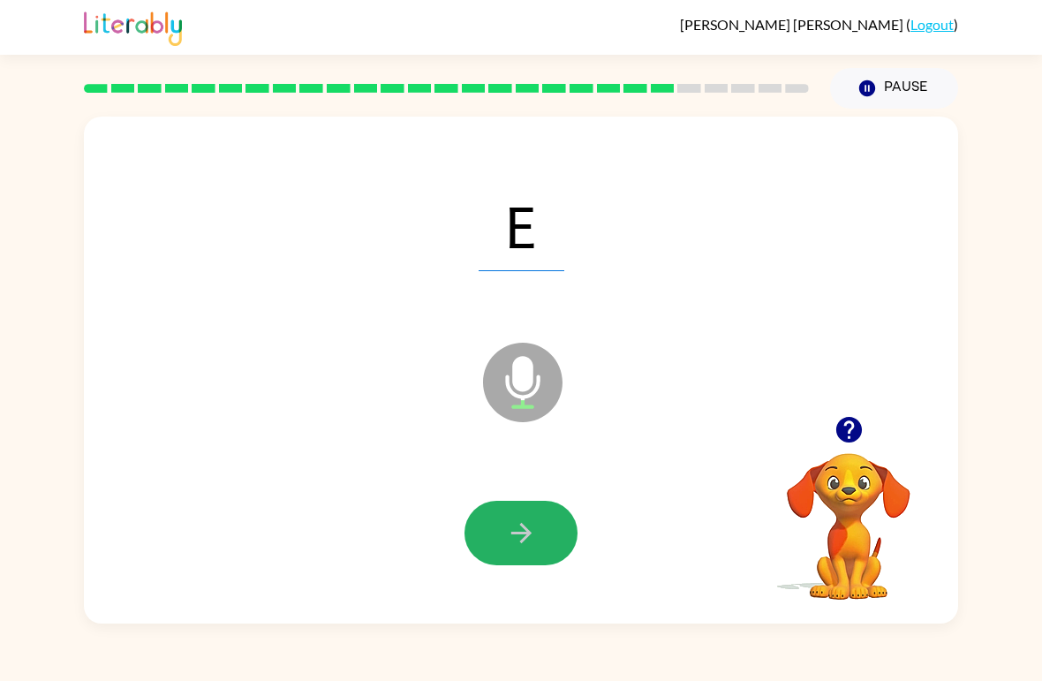
click at [519, 532] on icon "button" at bounding box center [521, 533] width 31 height 31
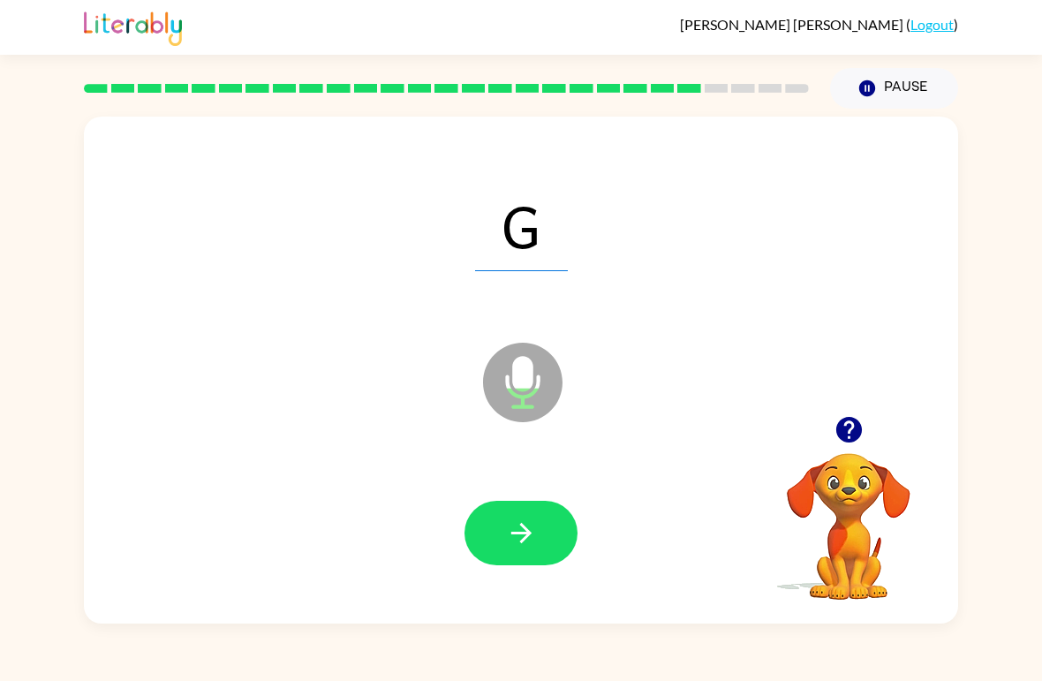
click at [551, 529] on button "button" at bounding box center [521, 533] width 113 height 64
click at [547, 516] on button "button" at bounding box center [521, 533] width 113 height 64
click at [537, 535] on button "button" at bounding box center [521, 533] width 113 height 64
click at [552, 564] on button "button" at bounding box center [521, 533] width 113 height 64
